Goal: Navigation & Orientation: Find specific page/section

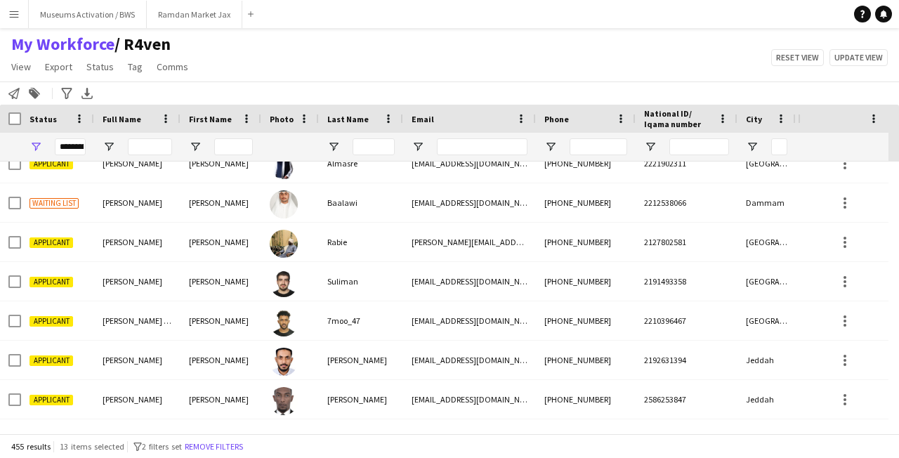
click at [225, 442] on button "Remove filters" at bounding box center [214, 446] width 64 height 15
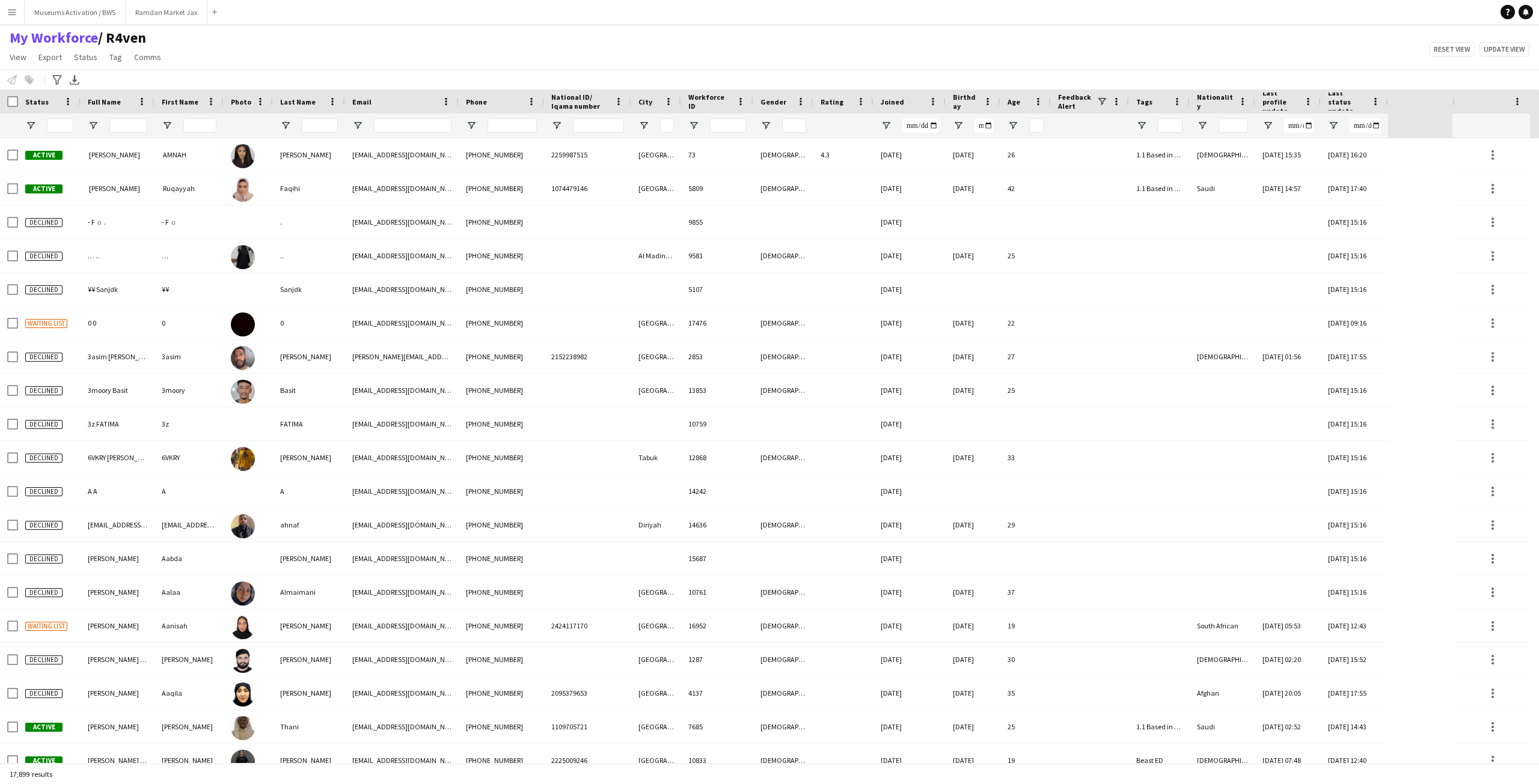
click at [217, 54] on div "My Workforce / R4ven View Views Default view R4ven New view Update view Delete …" at bounding box center [769, 50] width 1539 height 41
drag, startPoint x: 217, startPoint y: 54, endPoint x: 9, endPoint y: 39, distance: 208.5
click at [9, 39] on div "My Workforce / R4ven View Views Default view R4ven New view Update view Delete …" at bounding box center [769, 50] width 1539 height 41
click at [194, 35] on div "My Workforce / R4ven View Views Default view R4ven New view Update view Delete …" at bounding box center [769, 50] width 1539 height 41
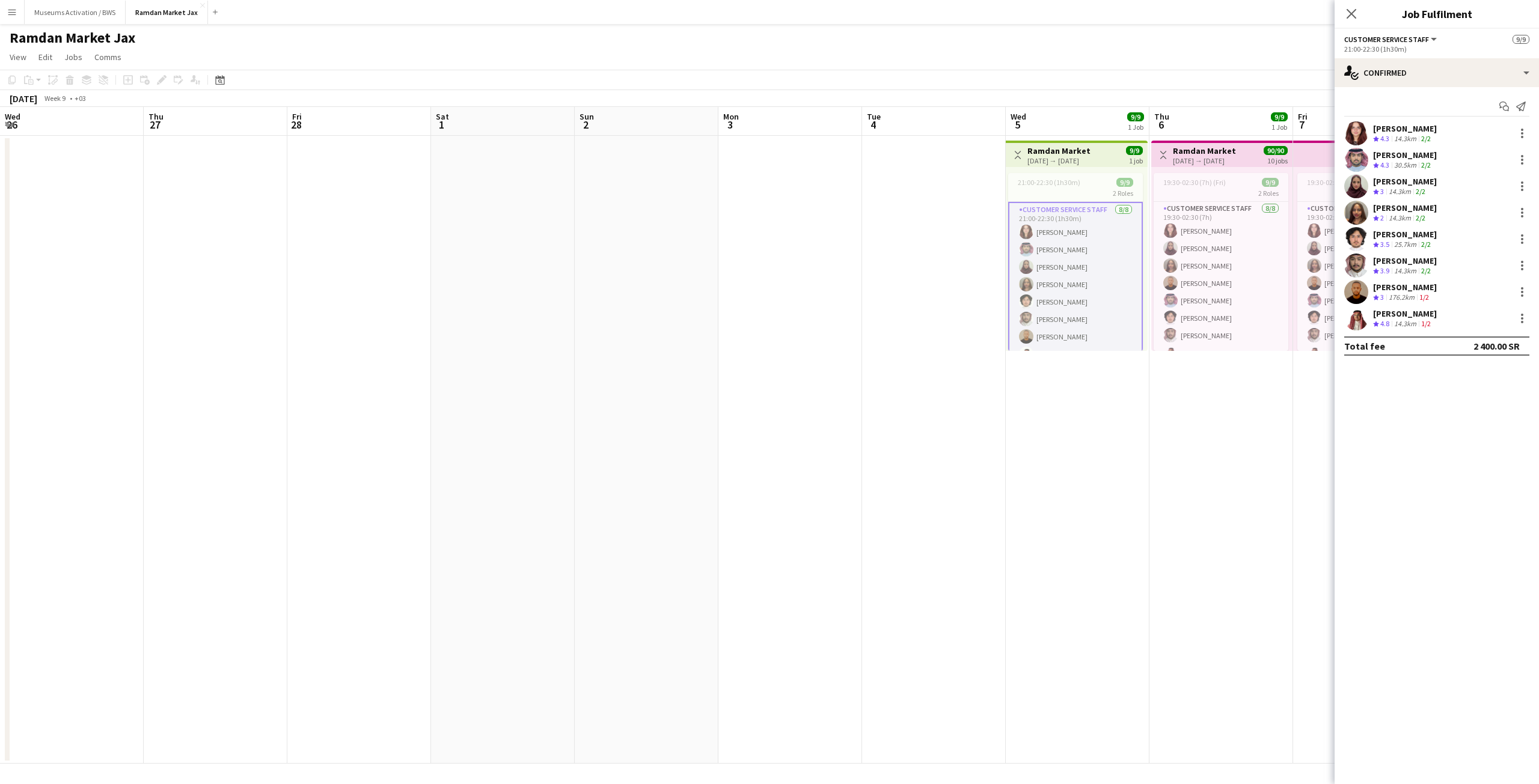
scroll to position [0, 416]
